Goal: Register for event/course

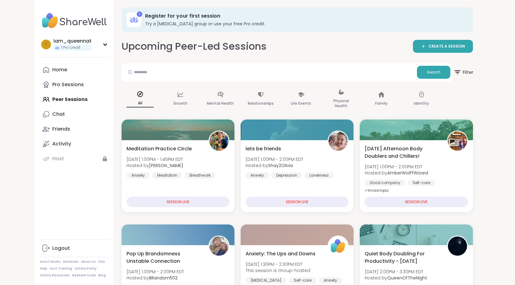
click at [461, 72] on icon at bounding box center [457, 72] width 8 height 8
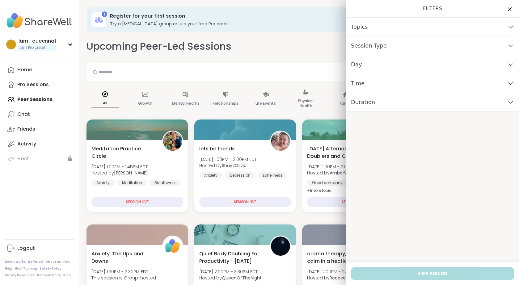
click at [377, 30] on div "Topics" at bounding box center [432, 27] width 173 height 19
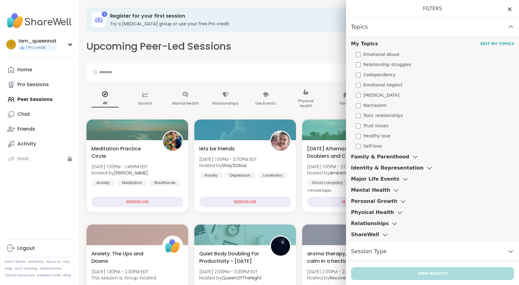
click at [364, 55] on span "Emotional abuse" at bounding box center [382, 54] width 36 height 6
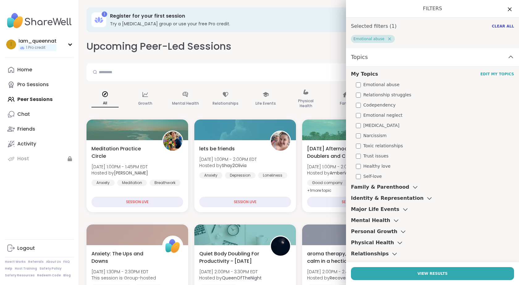
click at [364, 136] on span "Narcissism" at bounding box center [375, 136] width 23 height 6
click at [364, 122] on div "My Topics Edit My Topics Emotional abuse Relationship struggles Codependency Em…" at bounding box center [432, 170] width 173 height 206
click at [364, 126] on span "[MEDICAL_DATA]" at bounding box center [382, 125] width 36 height 6
click at [380, 147] on span "Toxic relationships" at bounding box center [384, 146] width 40 height 6
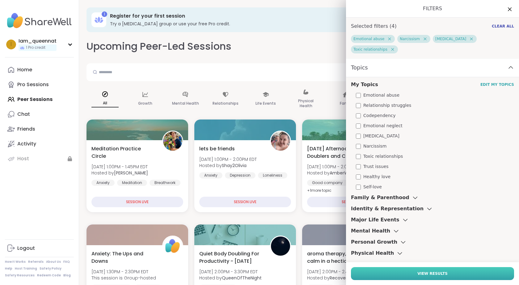
click at [402, 272] on button "View Results" at bounding box center [432, 273] width 163 height 13
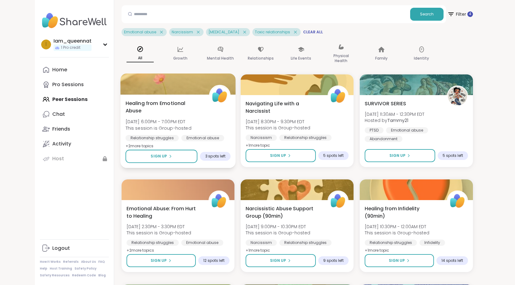
scroll to position [72, 0]
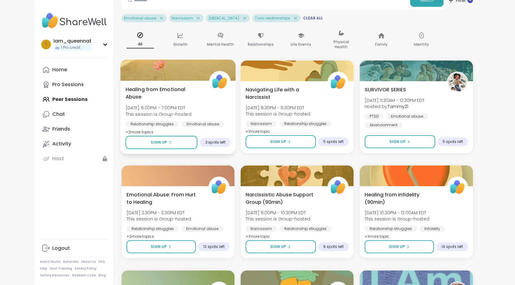
click at [148, 102] on div "Healing from Emotional Abuse [DATE] 6:00PM - 7:00PM EDT This session is Group-h…" at bounding box center [177, 111] width 105 height 50
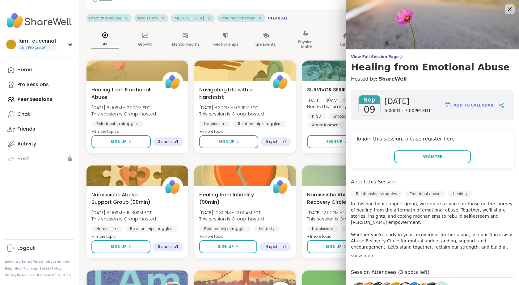
click at [361, 255] on div "show more" at bounding box center [432, 256] width 163 height 6
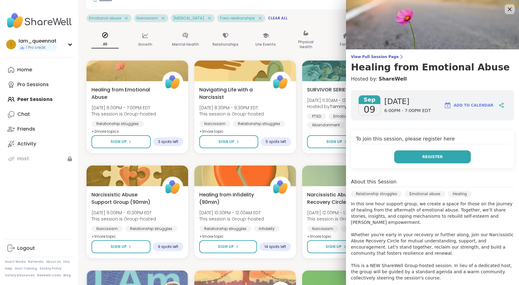
click at [432, 156] on span "Register" at bounding box center [433, 157] width 20 height 6
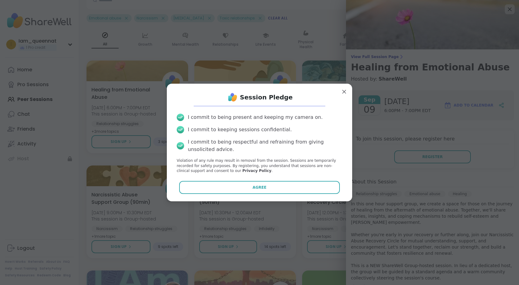
click at [289, 187] on button "Agree" at bounding box center [259, 187] width 161 height 13
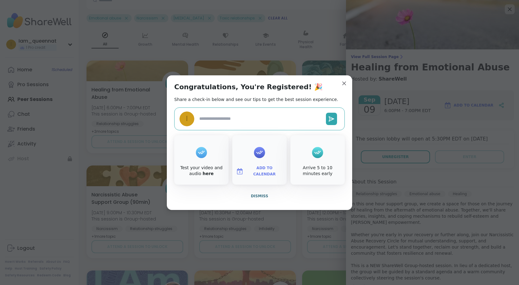
click at [260, 179] on div "Add to Calendar" at bounding box center [259, 159] width 54 height 49
click at [251, 171] on span "Add to Calendar" at bounding box center [264, 171] width 37 height 12
click at [266, 116] on button "Google Calendar" at bounding box center [259, 116] width 47 height 14
type textarea "*"
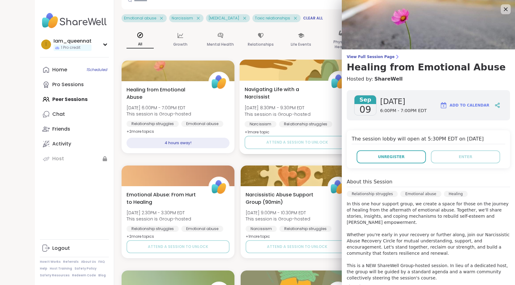
click at [247, 88] on span "Navigating Life with a Narcissist" at bounding box center [282, 93] width 77 height 15
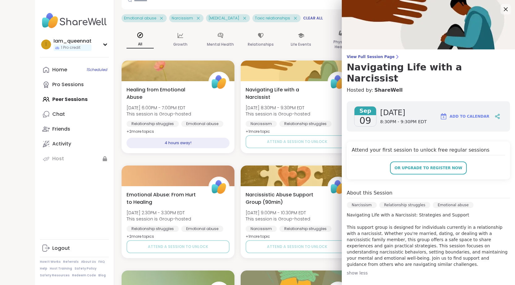
click at [504, 8] on icon at bounding box center [506, 9] width 4 height 4
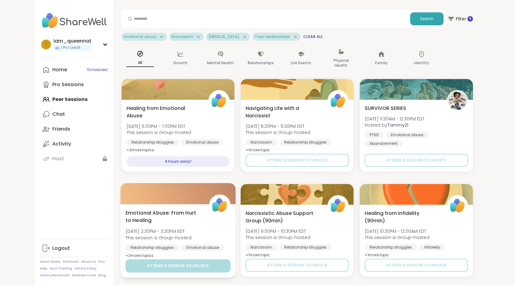
scroll to position [0, 0]
